Goal: Transaction & Acquisition: Purchase product/service

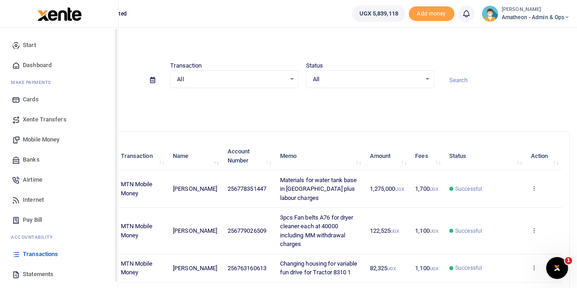
click at [19, 273] on icon at bounding box center [16, 274] width 8 height 8
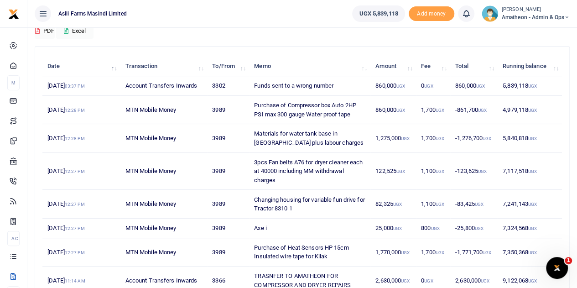
scroll to position [72, 0]
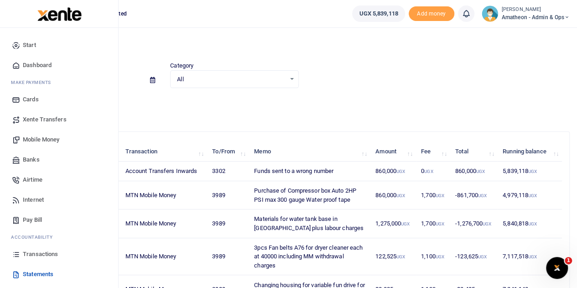
click at [32, 139] on span "Mobile Money" at bounding box center [41, 139] width 36 height 9
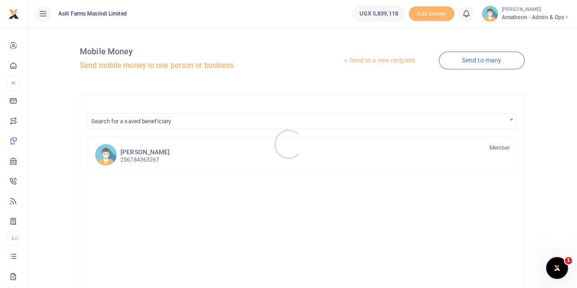
click at [386, 59] on div at bounding box center [288, 144] width 577 height 288
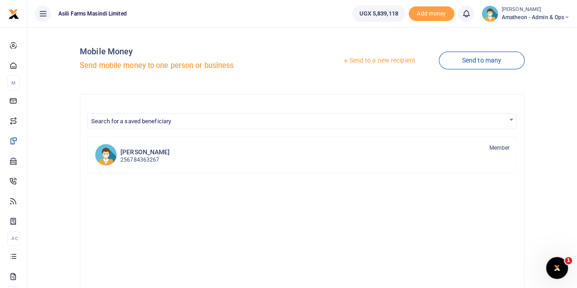
click at [382, 61] on link "Send to a new recipient" at bounding box center [378, 60] width 119 height 16
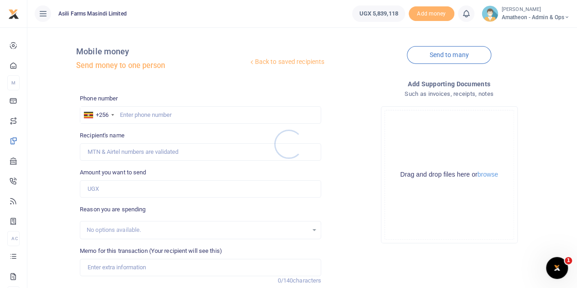
click at [486, 176] on div at bounding box center [288, 144] width 577 height 288
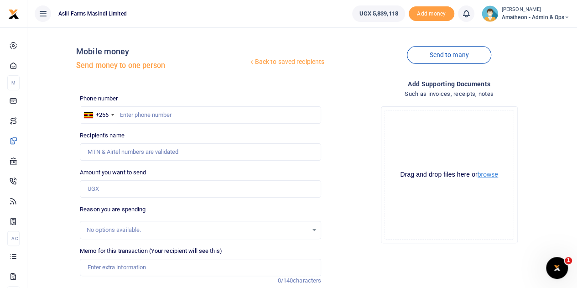
click at [488, 175] on button "browse" at bounding box center [487, 174] width 21 height 7
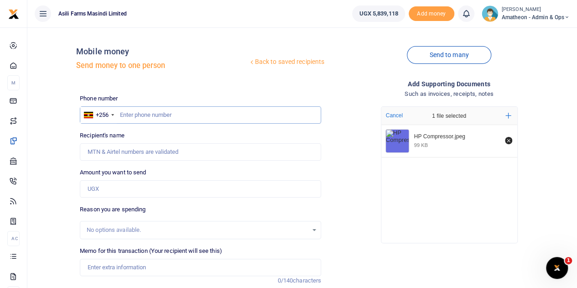
click at [138, 117] on input "text" at bounding box center [200, 114] width 241 height 17
paste input "773361972"
type input "773361972"
type input "Paul Ongom"
type input "773361972"
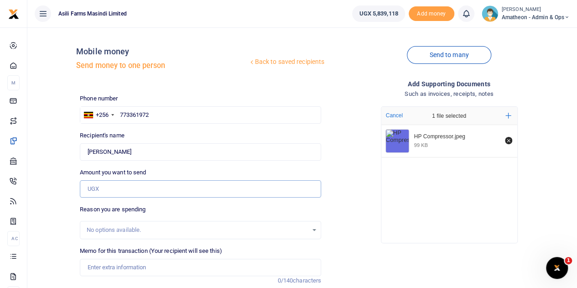
click at [108, 188] on input "Amount you want to send" at bounding box center [200, 188] width 241 height 17
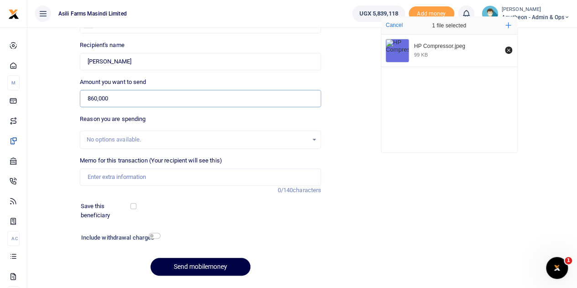
scroll to position [91, 0]
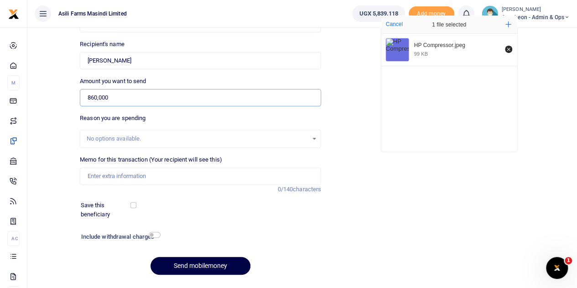
type input "860,000"
click at [106, 174] on input "Memo for this transaction (Your recipient will see this)" at bounding box center [200, 175] width 241 height 17
type input "h"
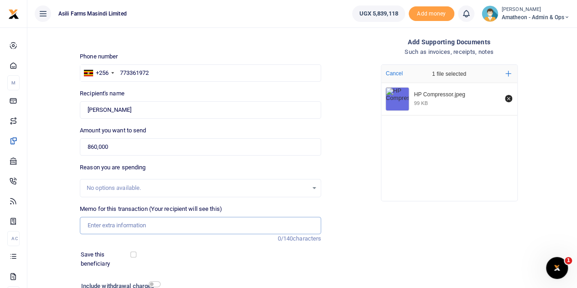
scroll to position [0, 0]
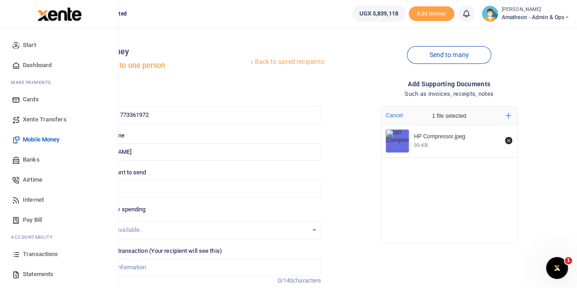
click at [34, 252] on span "Transactions" at bounding box center [40, 253] width 35 height 9
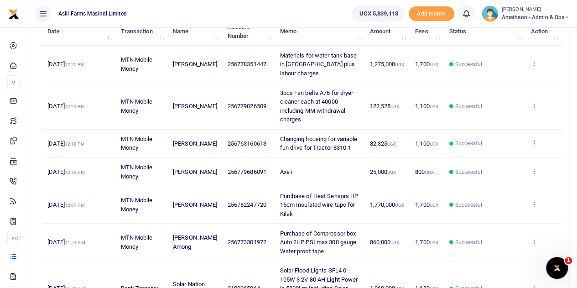
scroll to position [137, 0]
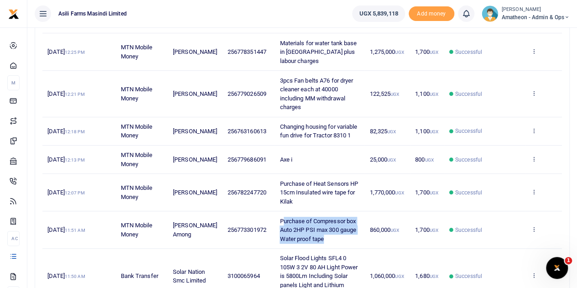
drag, startPoint x: 274, startPoint y: 218, endPoint x: 319, endPoint y: 236, distance: 48.4
click at [319, 236] on td "Purchase of Compressor box Auto 2HP PSI max 300 gauge Water proof tape" at bounding box center [320, 229] width 90 height 37
copy span "urchase of Compressor box Auto 2HP PSI max 300 gauge Water proof tape"
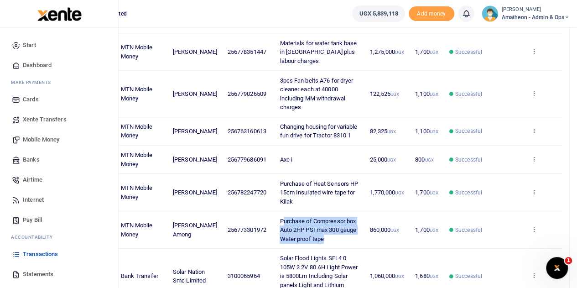
click at [28, 138] on span "Mobile Money" at bounding box center [41, 139] width 36 height 9
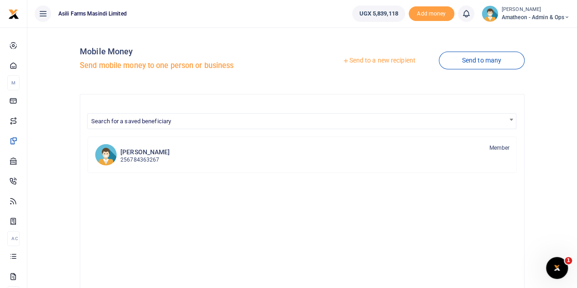
click at [381, 64] on link "Send to a new recipient" at bounding box center [378, 60] width 119 height 16
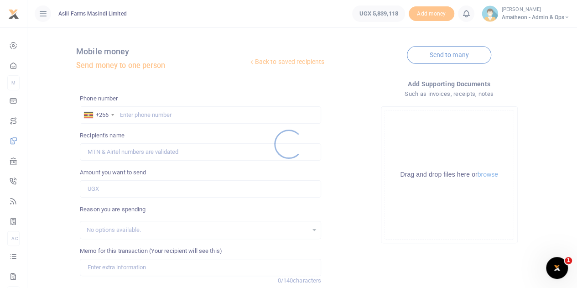
click at [483, 176] on div at bounding box center [288, 144] width 577 height 288
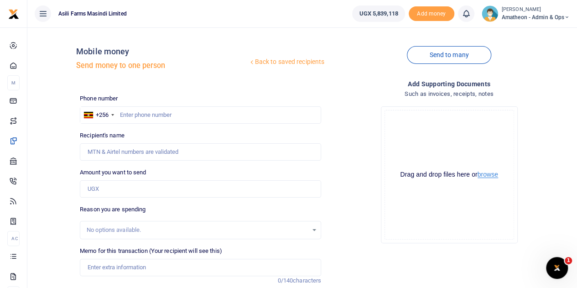
click at [483, 176] on button "browse" at bounding box center [487, 174] width 21 height 7
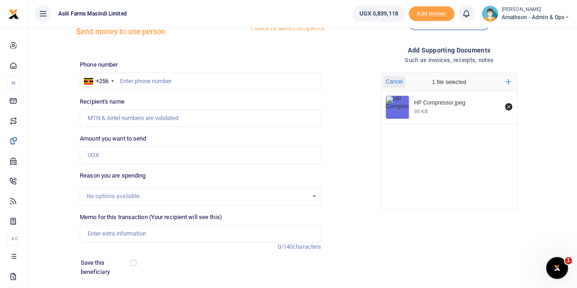
scroll to position [91, 0]
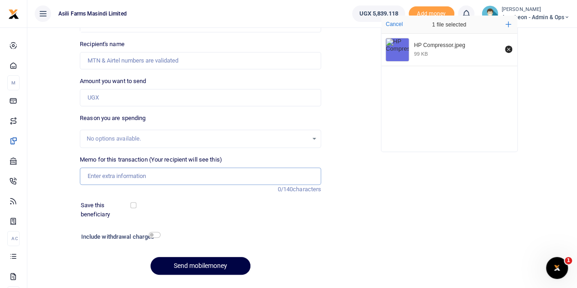
click at [114, 176] on input "Memo for this transaction (Your recipient will see this)" at bounding box center [200, 175] width 241 height 17
paste input "urchase of Compressor box Auto 2HP PSI max 300 gauge Water proof tape"
click at [88, 176] on input "urchase of Compressor box Auto 2HP PSI max 300 gauge Water proof tape" at bounding box center [200, 175] width 241 height 17
type input "Purchase of Compressor box Auto 2HP PSI max 300 gauge Water proof tape"
click at [105, 98] on input "Amount you want to send" at bounding box center [200, 97] width 241 height 17
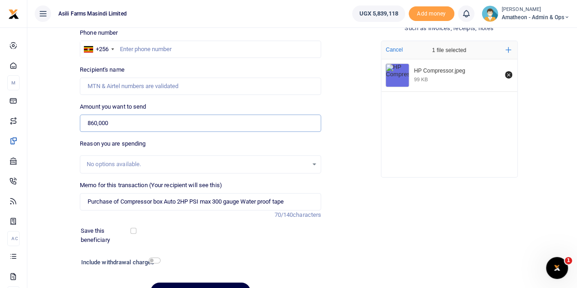
scroll to position [46, 0]
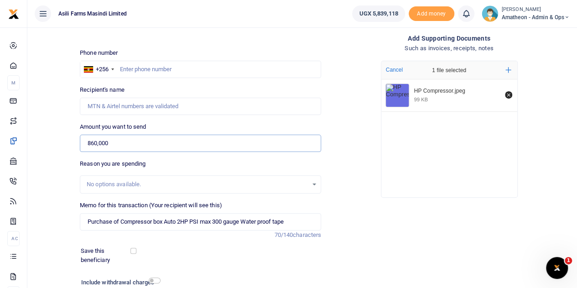
type input "860,000"
click at [143, 69] on input "text" at bounding box center [200, 69] width 241 height 17
type input "773361972"
type input "Paul Ongom"
type input "773361972"
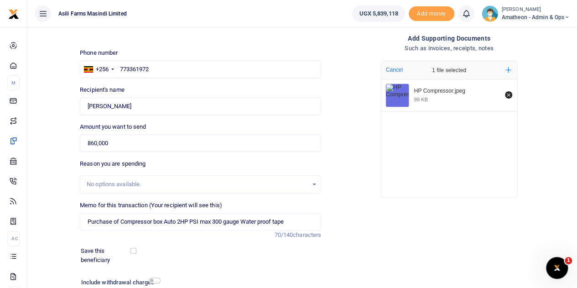
click at [261, 128] on div "Amount you want to send 860,000 Amount is required." at bounding box center [200, 137] width 241 height 30
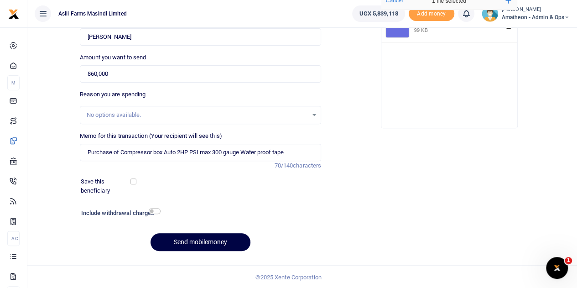
scroll to position [115, 0]
click at [199, 239] on button "Send mobilemoney" at bounding box center [200, 242] width 100 height 18
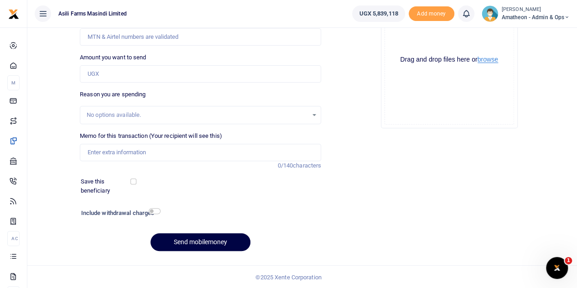
click at [486, 59] on button "browse" at bounding box center [487, 59] width 21 height 7
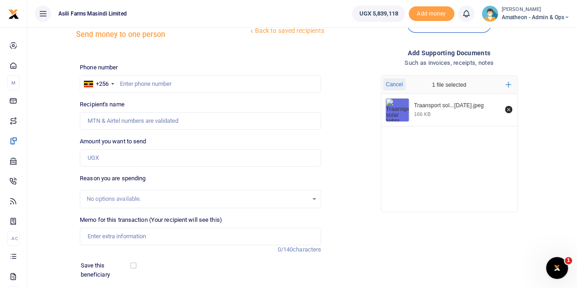
scroll to position [24, 0]
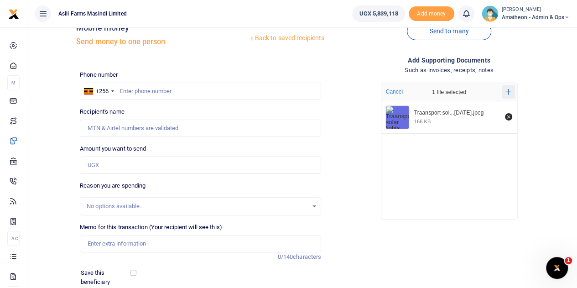
click at [505, 89] on icon "Add more files" at bounding box center [508, 91] width 6 height 7
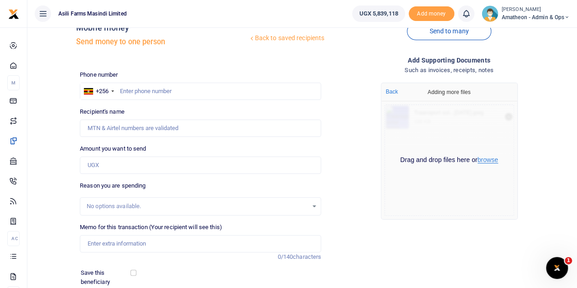
click at [491, 161] on button "browse" at bounding box center [487, 159] width 21 height 7
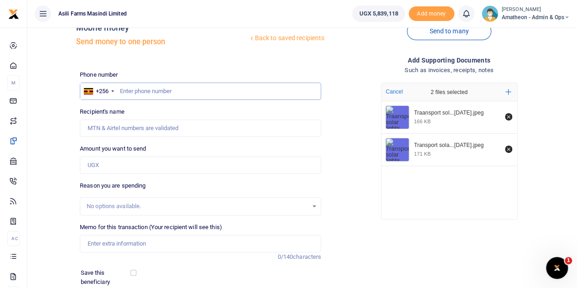
click at [141, 88] on input "text" at bounding box center [200, 91] width 241 height 17
type input "705504036"
click at [105, 166] on input "Amount you want to send" at bounding box center [200, 164] width 241 height 17
type input "6"
type input "[PERSON_NAME]"
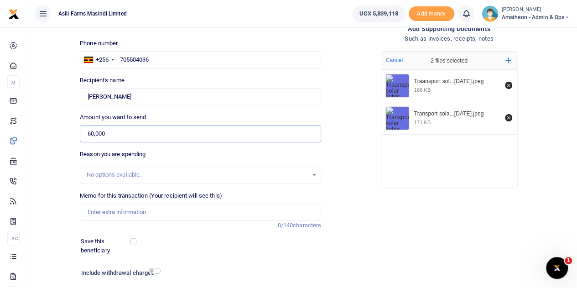
scroll to position [69, 0]
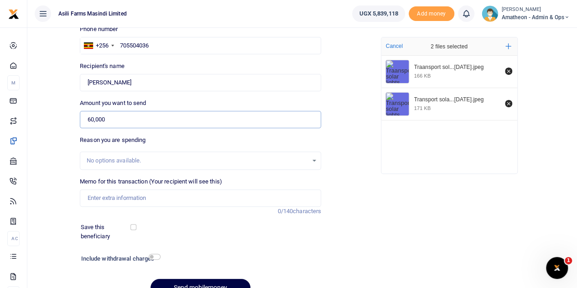
type input "60,000"
click at [119, 197] on input "Memo for this transaction (Your recipient will see this)" at bounding box center [200, 197] width 241 height 17
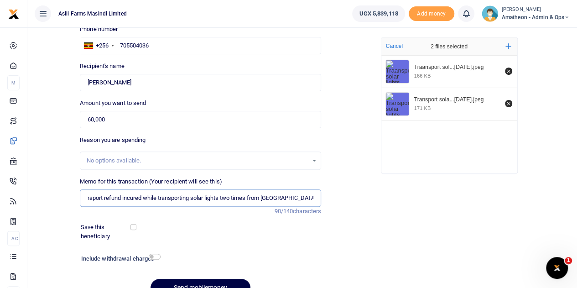
scroll to position [0, 16]
type input "Transport refund incurred while transporting solar lights two times from Kampal…"
click at [154, 254] on input "checkbox" at bounding box center [155, 257] width 12 height 6
checkbox input "true"
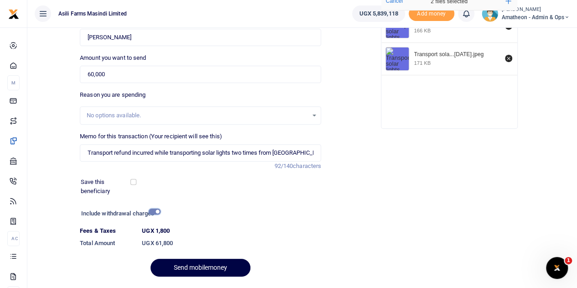
scroll to position [115, 0]
click at [94, 71] on input "60,000" at bounding box center [200, 73] width 241 height 17
click at [98, 72] on input "61,000" at bounding box center [200, 73] width 241 height 17
type input "61,800"
click at [152, 209] on input "checkbox" at bounding box center [155, 211] width 12 height 6
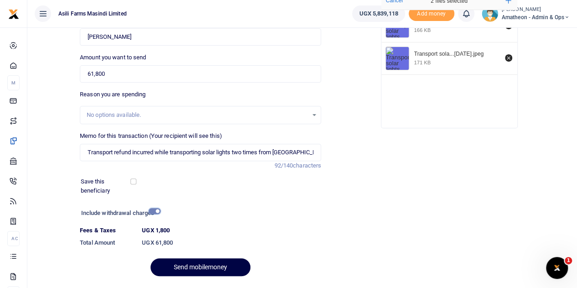
checkbox input "false"
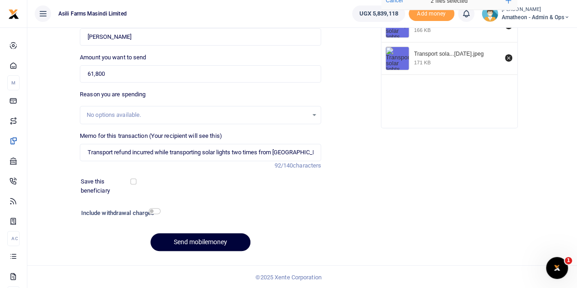
click at [195, 239] on button "Send mobilemoney" at bounding box center [200, 242] width 100 height 18
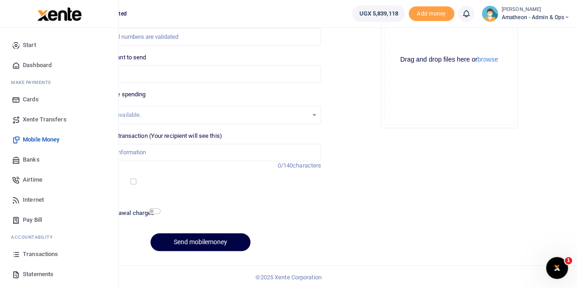
click at [33, 254] on span "Transactions" at bounding box center [40, 253] width 35 height 9
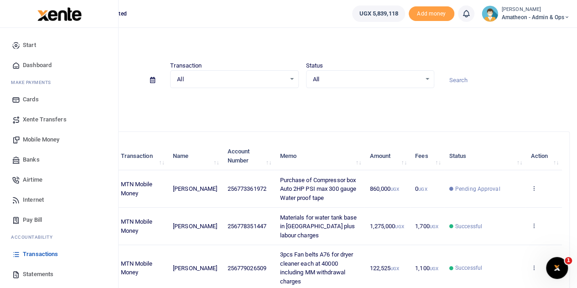
click at [30, 252] on span "Transactions" at bounding box center [40, 253] width 35 height 9
click at [27, 253] on span "Transactions" at bounding box center [40, 253] width 35 height 9
click at [18, 252] on icon at bounding box center [16, 254] width 8 height 8
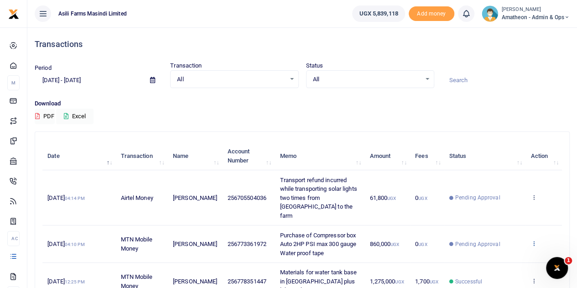
click at [533, 240] on icon at bounding box center [533, 243] width 6 height 6
click at [504, 248] on link "View details" at bounding box center [500, 249] width 72 height 13
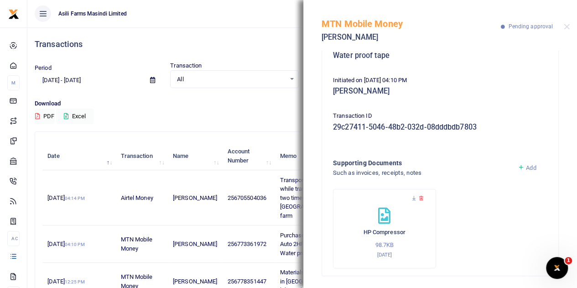
scroll to position [106, 0]
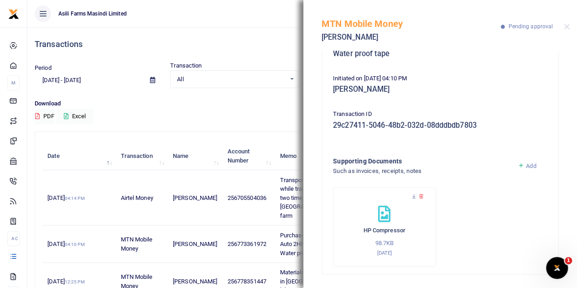
click at [526, 163] on span "Add" at bounding box center [531, 165] width 10 height 7
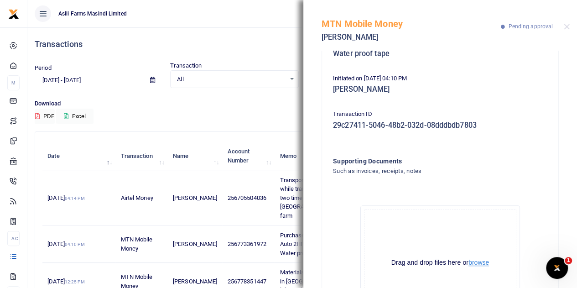
click at [474, 262] on button "browse" at bounding box center [478, 262] width 21 height 7
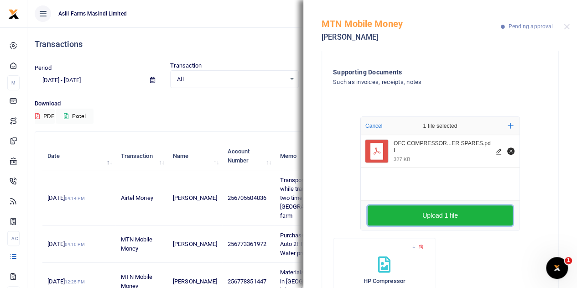
scroll to position [197, 0]
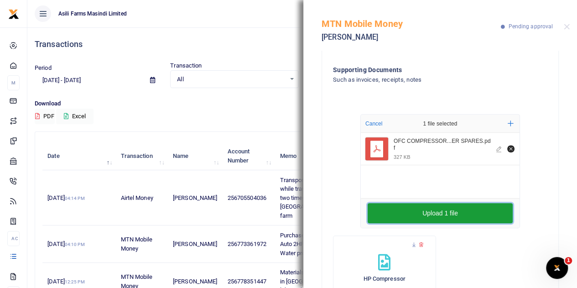
click at [436, 215] on button "Upload 1 file" at bounding box center [440, 213] width 145 height 20
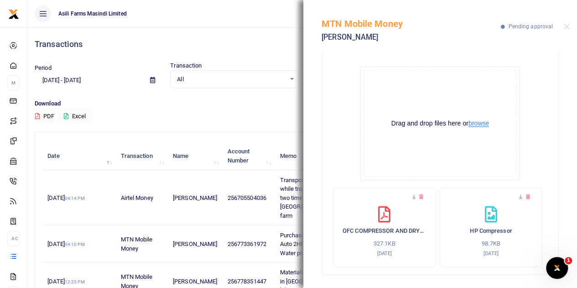
scroll to position [245, 0]
click at [565, 26] on button "Close" at bounding box center [567, 27] width 6 height 6
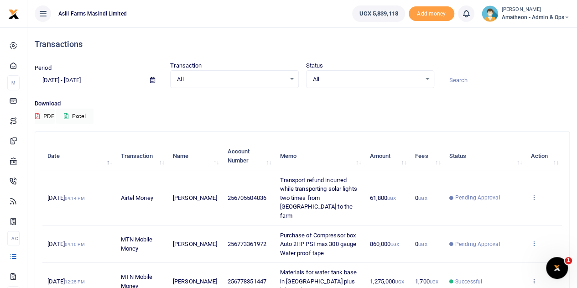
click at [535, 240] on icon at bounding box center [533, 243] width 6 height 6
click at [495, 248] on link "View details" at bounding box center [500, 249] width 72 height 13
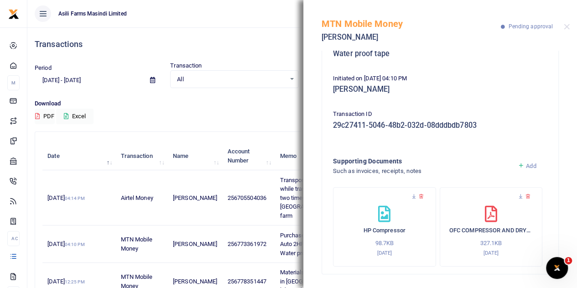
scroll to position [0, 0]
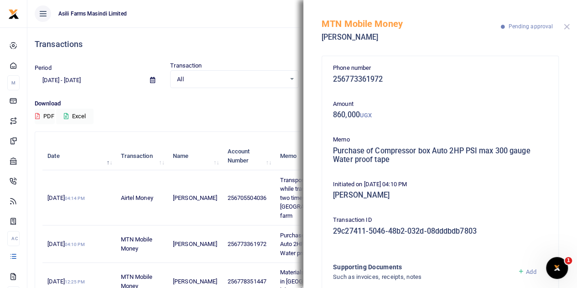
click at [566, 24] on button "Close" at bounding box center [567, 27] width 6 height 6
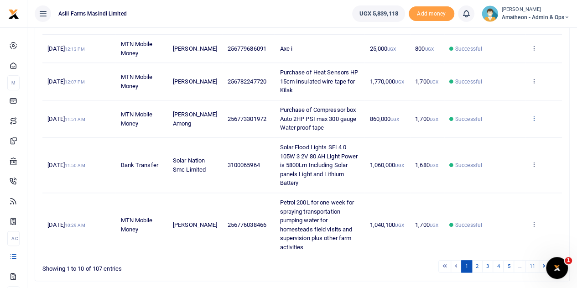
scroll to position [360, 0]
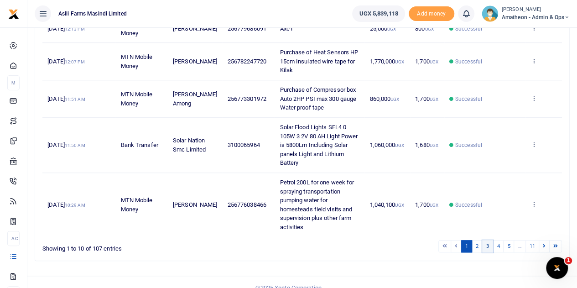
click at [488, 240] on link "3" at bounding box center [487, 246] width 11 height 12
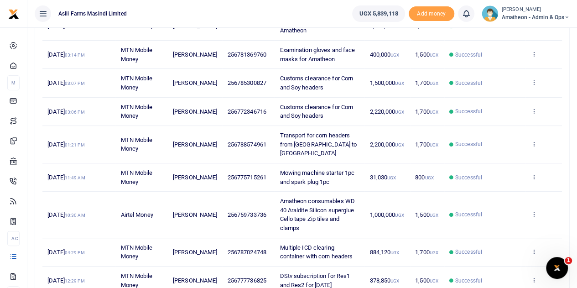
scroll to position [108, 0]
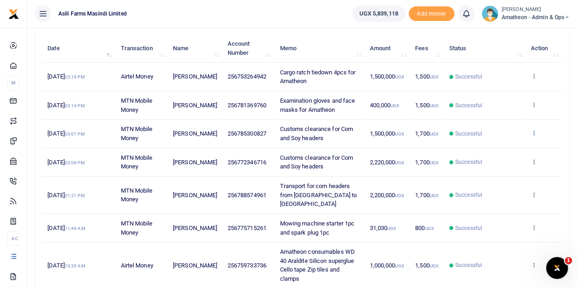
click at [534, 136] on icon at bounding box center [533, 133] width 6 height 6
click at [498, 150] on link "View details" at bounding box center [500, 152] width 72 height 13
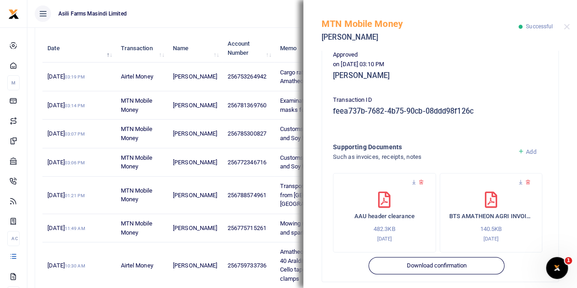
scroll to position [228, 0]
click at [518, 181] on icon at bounding box center [521, 182] width 6 height 6
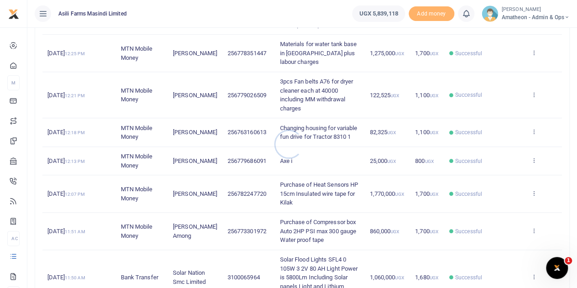
scroll to position [360, 0]
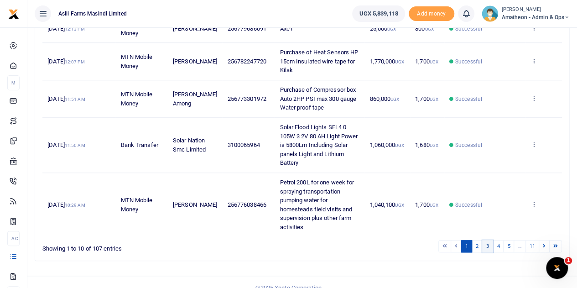
click at [486, 240] on link "3" at bounding box center [487, 246] width 11 height 12
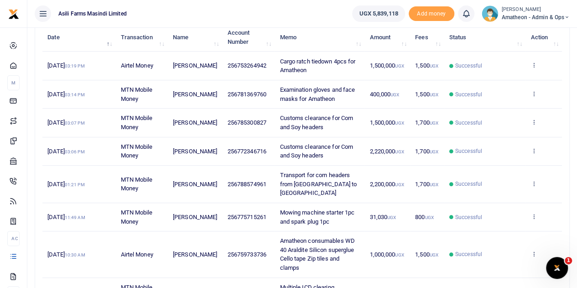
scroll to position [108, 0]
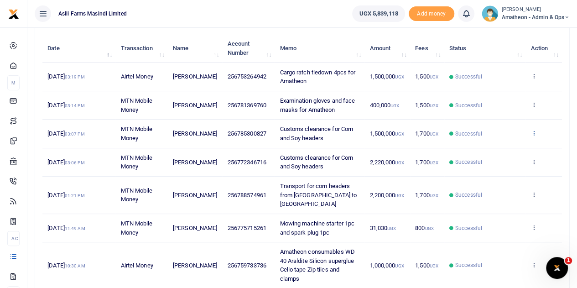
click at [534, 135] on icon at bounding box center [533, 133] width 6 height 6
click at [490, 152] on link "View details" at bounding box center [500, 152] width 72 height 13
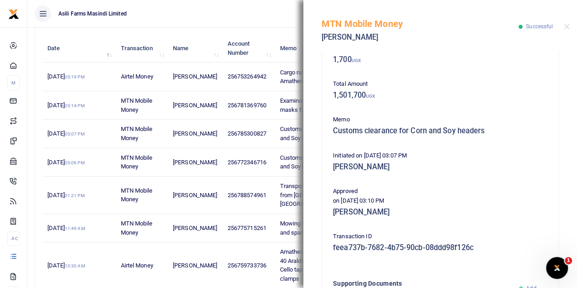
scroll to position [228, 0]
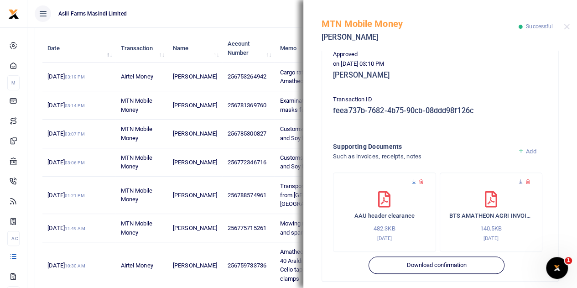
click at [412, 181] on icon at bounding box center [414, 182] width 6 height 6
